Goal: Navigation & Orientation: Find specific page/section

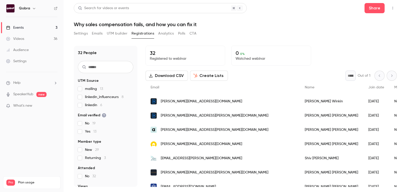
click at [200, 101] on span "[PERSON_NAME][EMAIL_ADDRESS][DOMAIN_NAME]" at bounding box center [201, 101] width 81 height 5
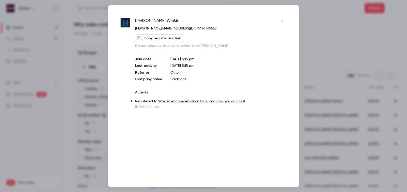
click at [325, 21] on div at bounding box center [203, 96] width 407 height 192
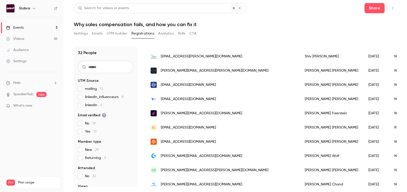
scroll to position [104, 0]
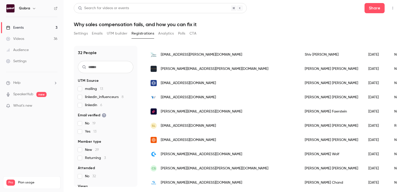
click at [174, 142] on div "[EMAIL_ADDRESS][DOMAIN_NAME]" at bounding box center [222, 140] width 154 height 14
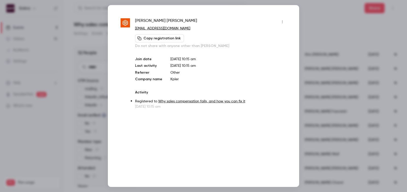
click at [335, 43] on div at bounding box center [203, 96] width 407 height 192
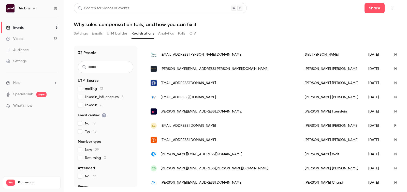
click at [177, 84] on span "[EMAIL_ADDRESS][DOMAIN_NAME]" at bounding box center [188, 83] width 55 height 5
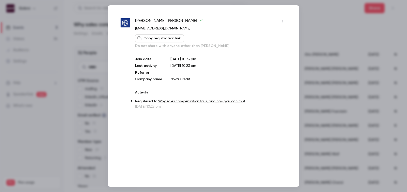
click at [177, 81] on p "Nova Credit" at bounding box center [228, 79] width 116 height 5
click at [81, 96] on div at bounding box center [203, 96] width 407 height 192
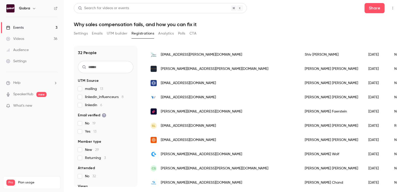
click at [25, 41] on link "Videos 36" at bounding box center [32, 38] width 64 height 11
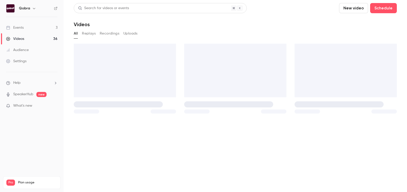
click at [25, 32] on link "Events 3" at bounding box center [32, 27] width 64 height 11
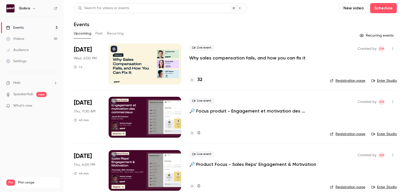
scroll to position [7, 0]
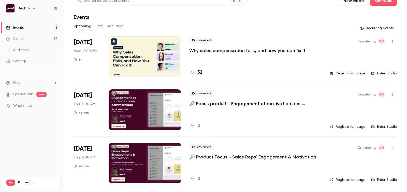
click at [201, 72] on h4 "32" at bounding box center [199, 72] width 5 height 7
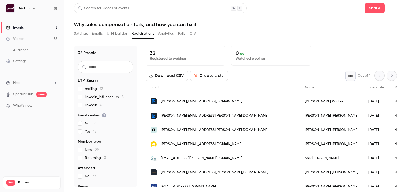
click at [47, 38] on link "Videos 36" at bounding box center [32, 38] width 64 height 11
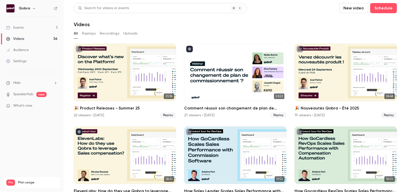
click at [46, 27] on link "Events 3" at bounding box center [32, 27] width 64 height 11
